Goal: Find specific page/section: Find specific page/section

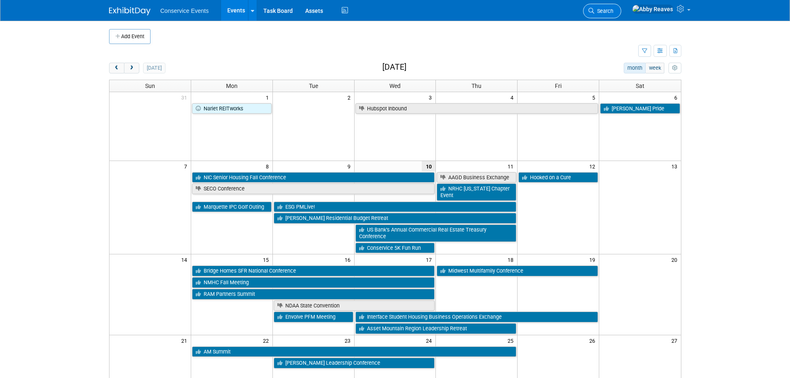
click at [614, 13] on span "Search" at bounding box center [603, 11] width 19 height 6
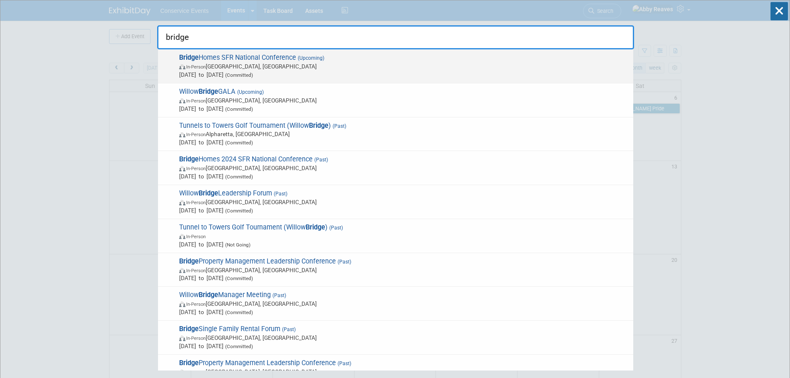
type input "bridge"
click at [292, 65] on span "In-Person Charlotte, NC" at bounding box center [404, 66] width 450 height 8
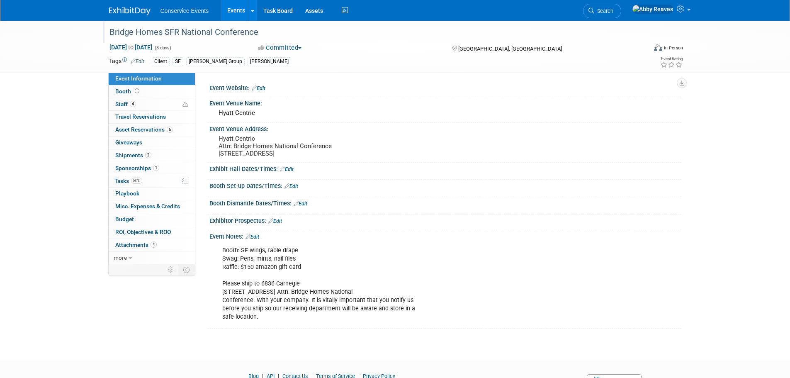
click at [234, 35] on div "Bridge Homes SFR National Conference" at bounding box center [371, 32] width 528 height 15
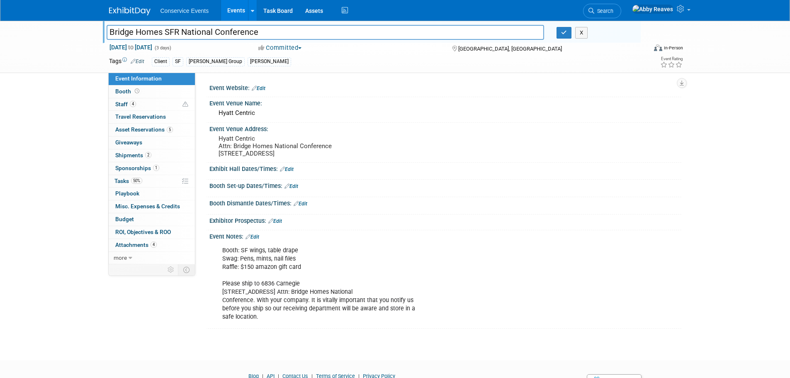
drag, startPoint x: 234, startPoint y: 35, endPoint x: 105, endPoint y: 39, distance: 128.3
click at [105, 39] on div "Bridge Homes SFR National Conference" at bounding box center [325, 33] width 450 height 12
click at [568, 34] on button "button" at bounding box center [564, 33] width 15 height 12
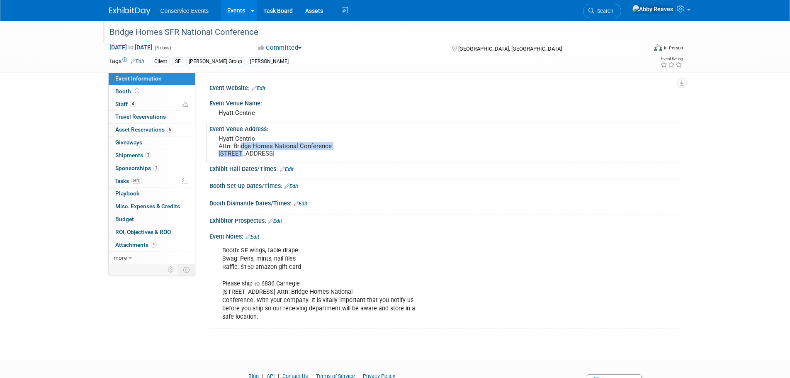
click at [242, 150] on pre "Hyatt Centric Attn: Bridge Homes National Conference [STREET_ADDRESS]" at bounding box center [308, 146] width 178 height 22
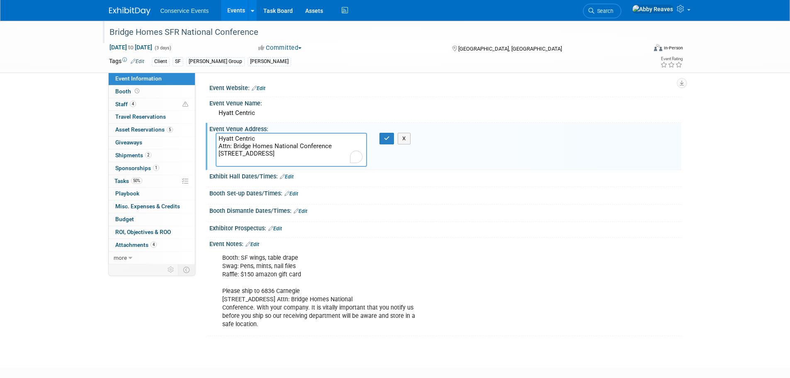
click at [295, 161] on textarea "Hyatt Centric Attn: Bridge Homes National Conference [STREET_ADDRESS]" at bounding box center [291, 150] width 151 height 34
drag, startPoint x: 273, startPoint y: 159, endPoint x: 218, endPoint y: 153, distance: 55.1
click at [218, 153] on textarea "Hyatt Centric Attn: Bridge Homes National Conference [STREET_ADDRESS]" at bounding box center [291, 150] width 151 height 34
click at [387, 138] on icon "button" at bounding box center [387, 138] width 6 height 5
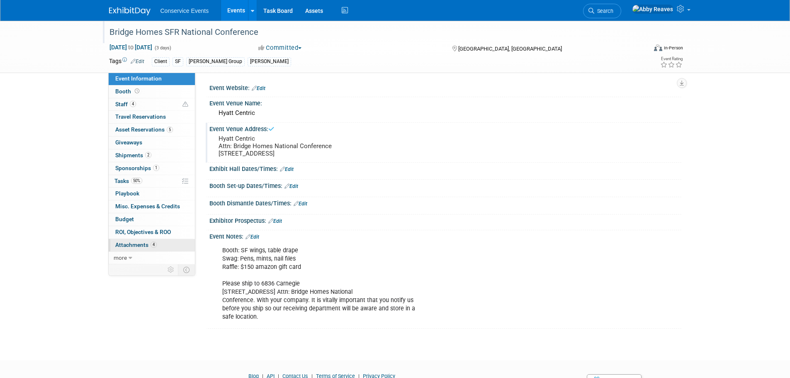
click at [157, 242] on link "4 Attachments 4" at bounding box center [152, 245] width 86 height 12
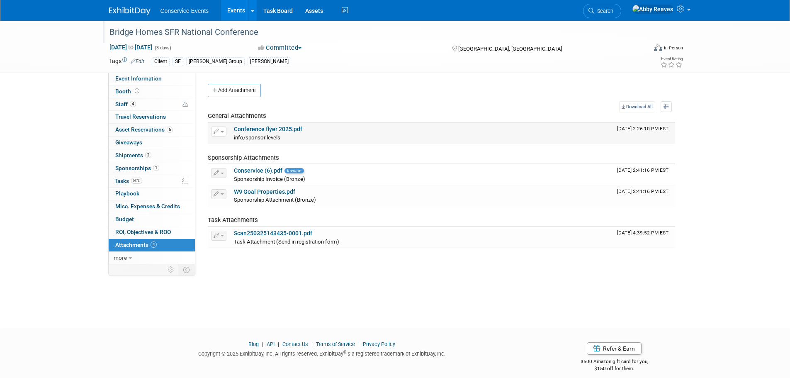
click at [293, 129] on link "Conference flyer 2025.pdf" at bounding box center [268, 129] width 68 height 7
click at [188, 75] on link "Event Information" at bounding box center [152, 79] width 86 height 12
